Goal: Task Accomplishment & Management: Use online tool/utility

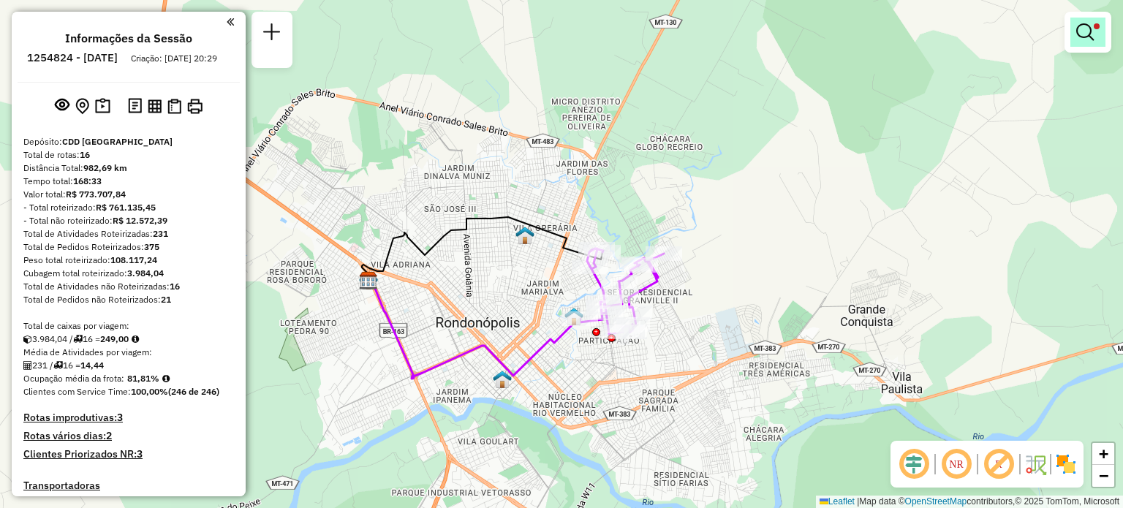
click at [1078, 33] on em at bounding box center [1085, 32] width 18 height 18
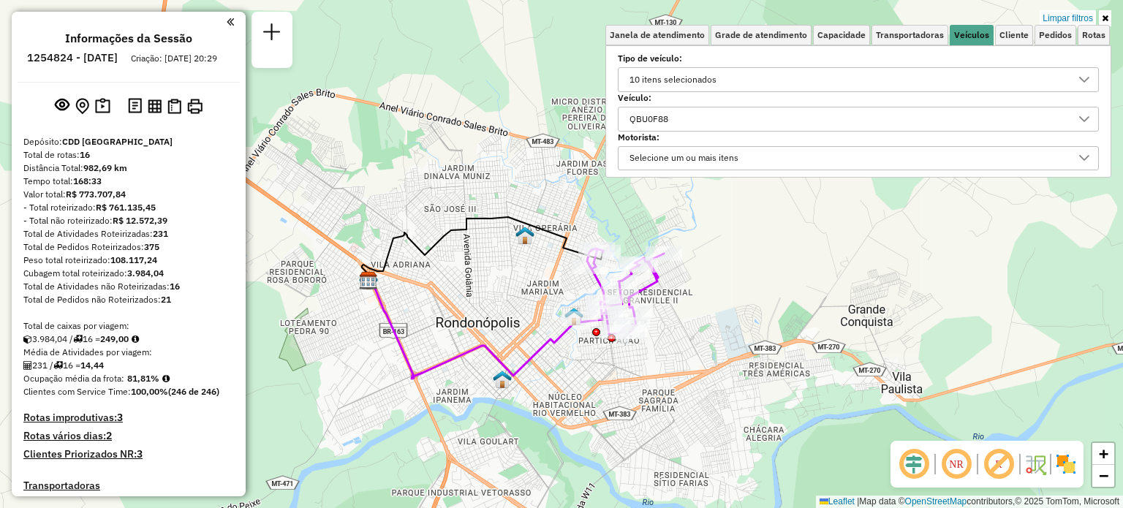
click at [673, 116] on div "QBU0F88" at bounding box center [648, 118] width 49 height 23
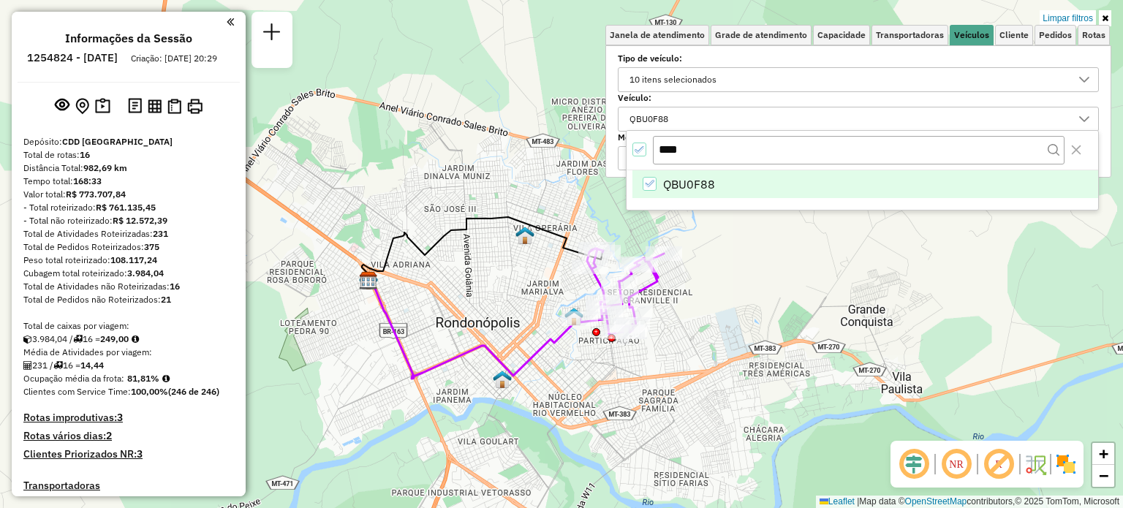
drag, startPoint x: 692, startPoint y: 148, endPoint x: 615, endPoint y: 149, distance: 76.8
click at [615, 149] on body "Aplicando filtros Pop-up bloqueado! Seu navegador bloqueou automáticamente a ab…" at bounding box center [561, 254] width 1123 height 508
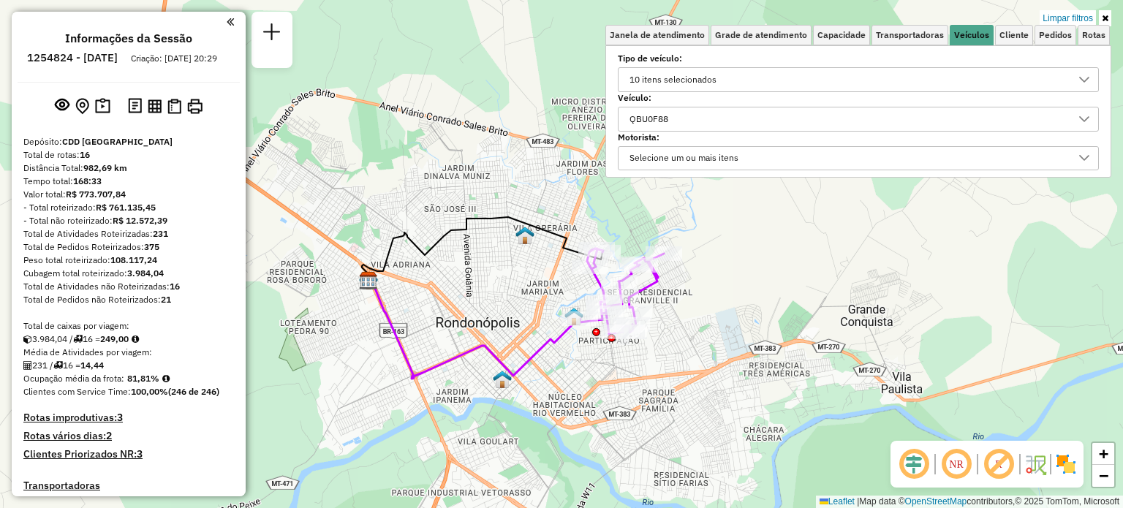
click at [709, 114] on div "QBU0F88" at bounding box center [847, 118] width 446 height 23
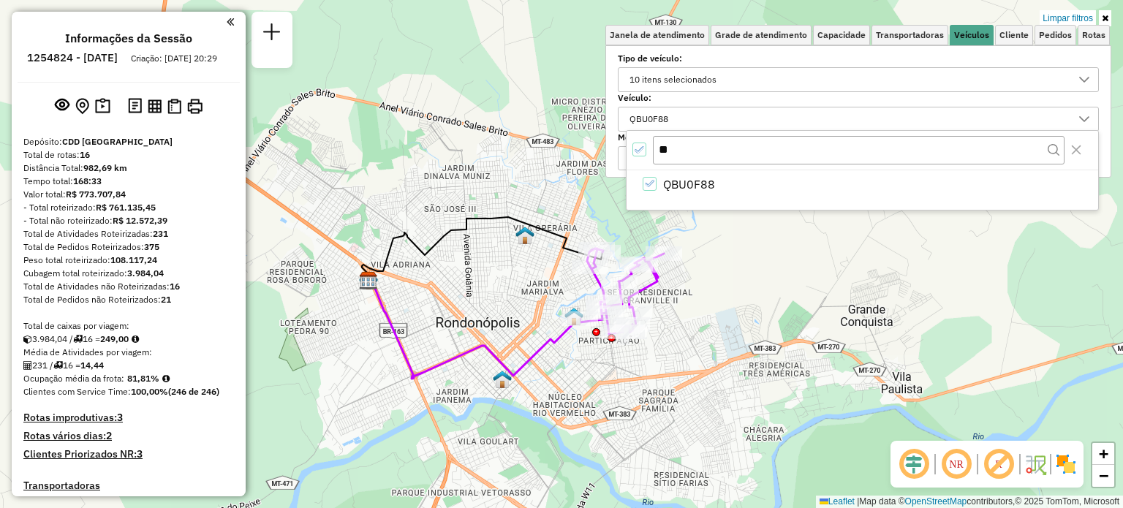
type input "*"
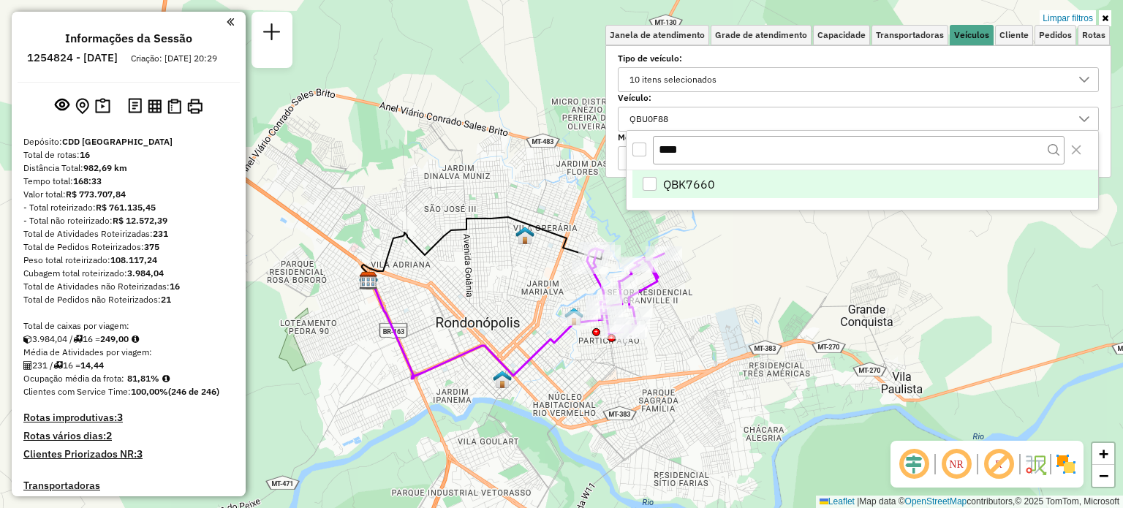
type input "****"
click at [705, 181] on span "QBK7660" at bounding box center [689, 184] width 52 height 18
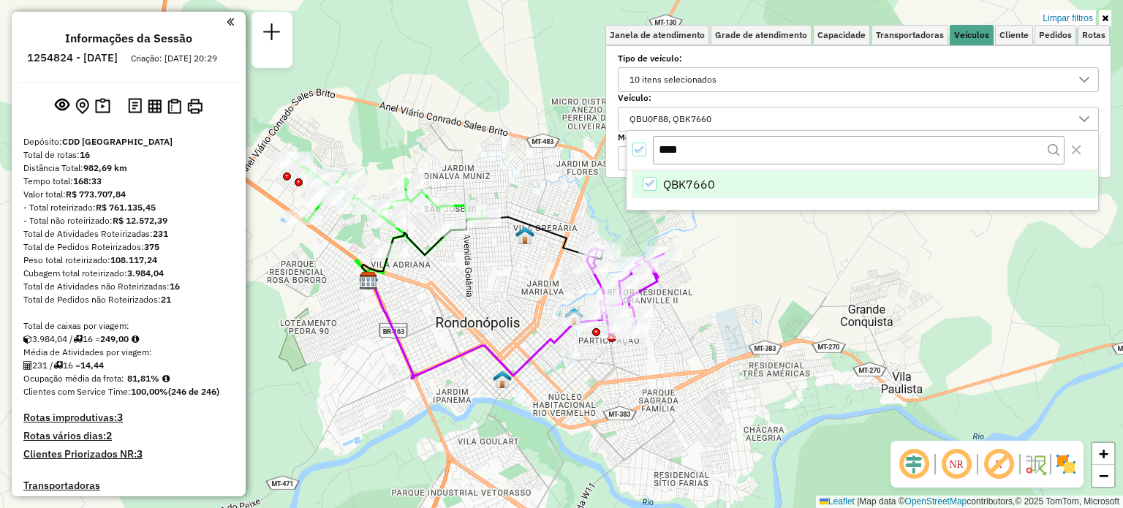
click at [827, 251] on div "Limpar filtros Janela de atendimento Grade de atendimento Capacidade Transporta…" at bounding box center [561, 254] width 1123 height 508
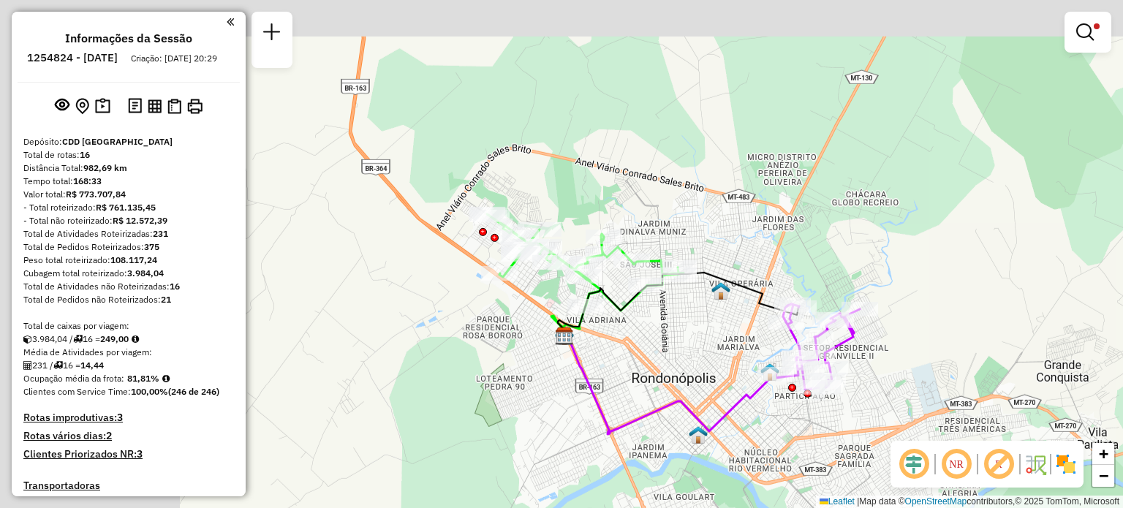
drag, startPoint x: 482, startPoint y: 298, endPoint x: 693, endPoint y: 352, distance: 217.4
click at [693, 352] on div "Limpar filtros Janela de atendimento Grade de atendimento Capacidade Transporta…" at bounding box center [561, 254] width 1123 height 508
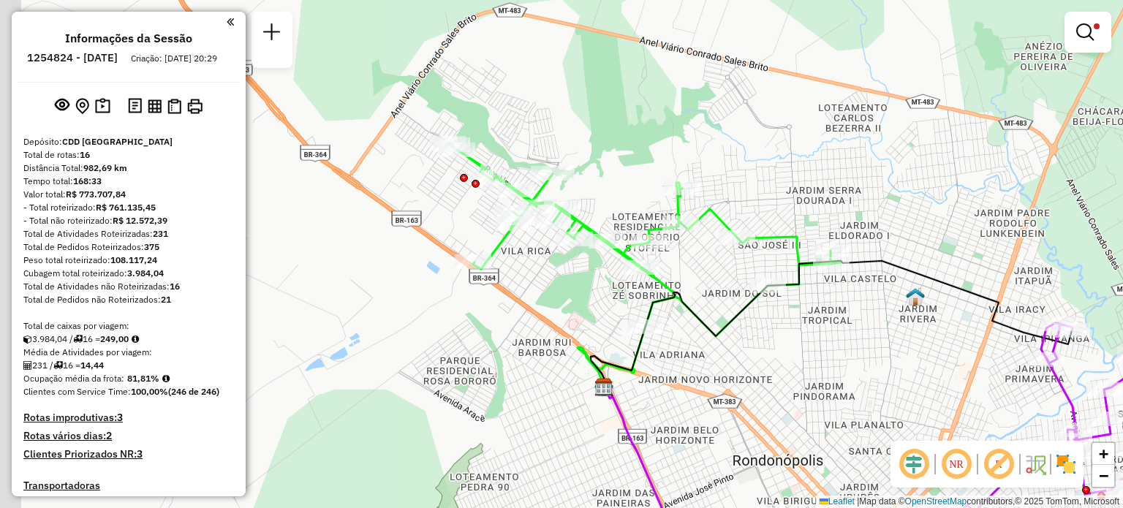
drag, startPoint x: 601, startPoint y: 372, endPoint x: 721, endPoint y: 401, distance: 123.4
click at [705, 404] on div "Limpar filtros Janela de atendimento Grade de atendimento Capacidade Transporta…" at bounding box center [561, 254] width 1123 height 508
